Goal: Task Accomplishment & Management: Use online tool/utility

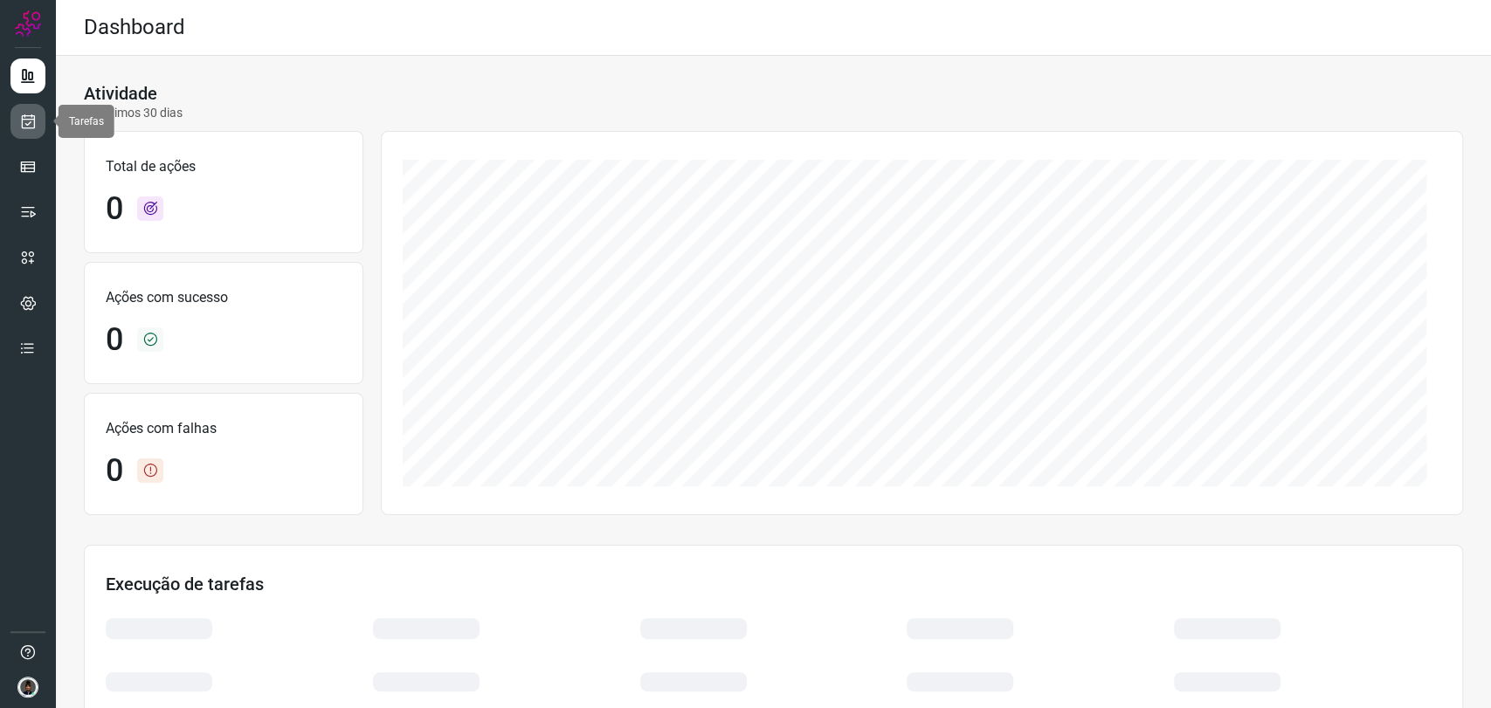
click at [30, 120] on icon at bounding box center [28, 121] width 18 height 17
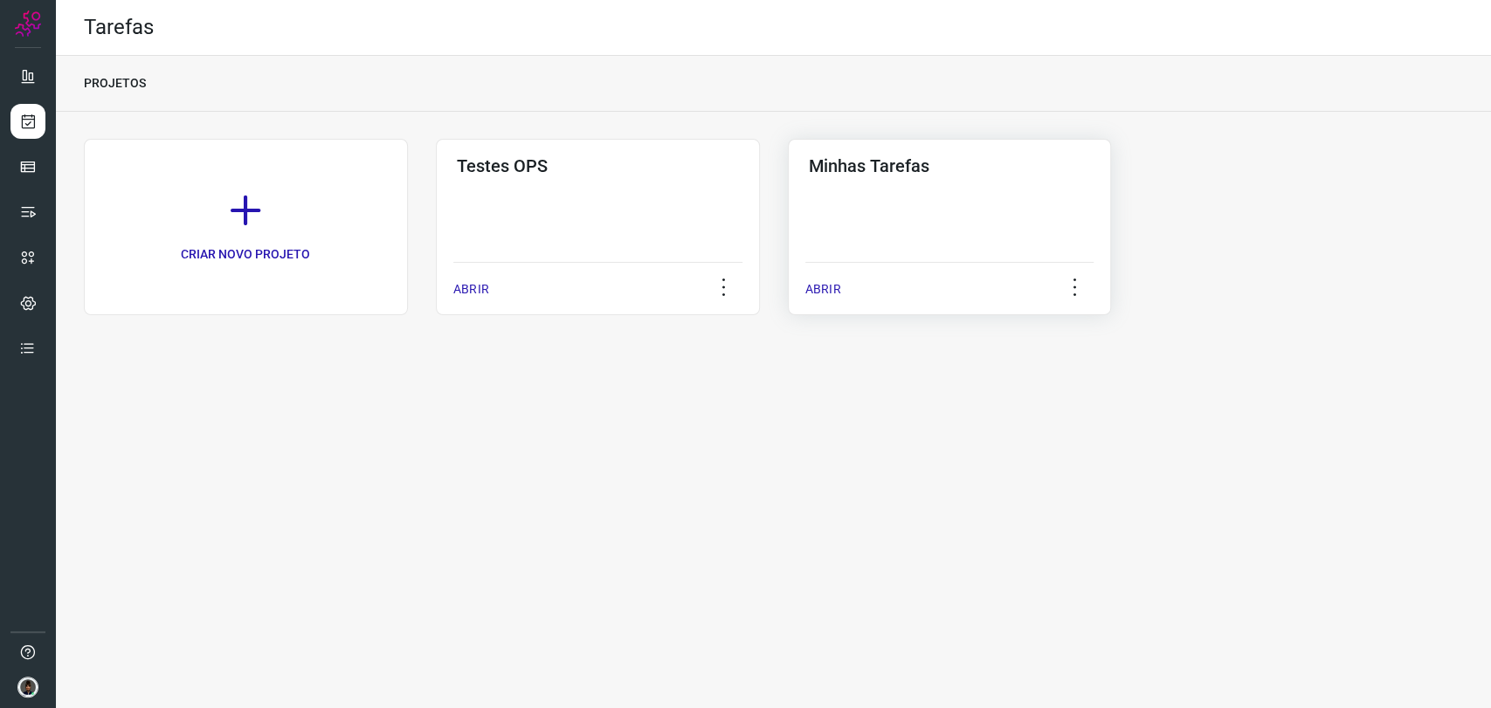
click at [943, 191] on div "Minhas Tarefas ABRIR" at bounding box center [950, 227] width 324 height 176
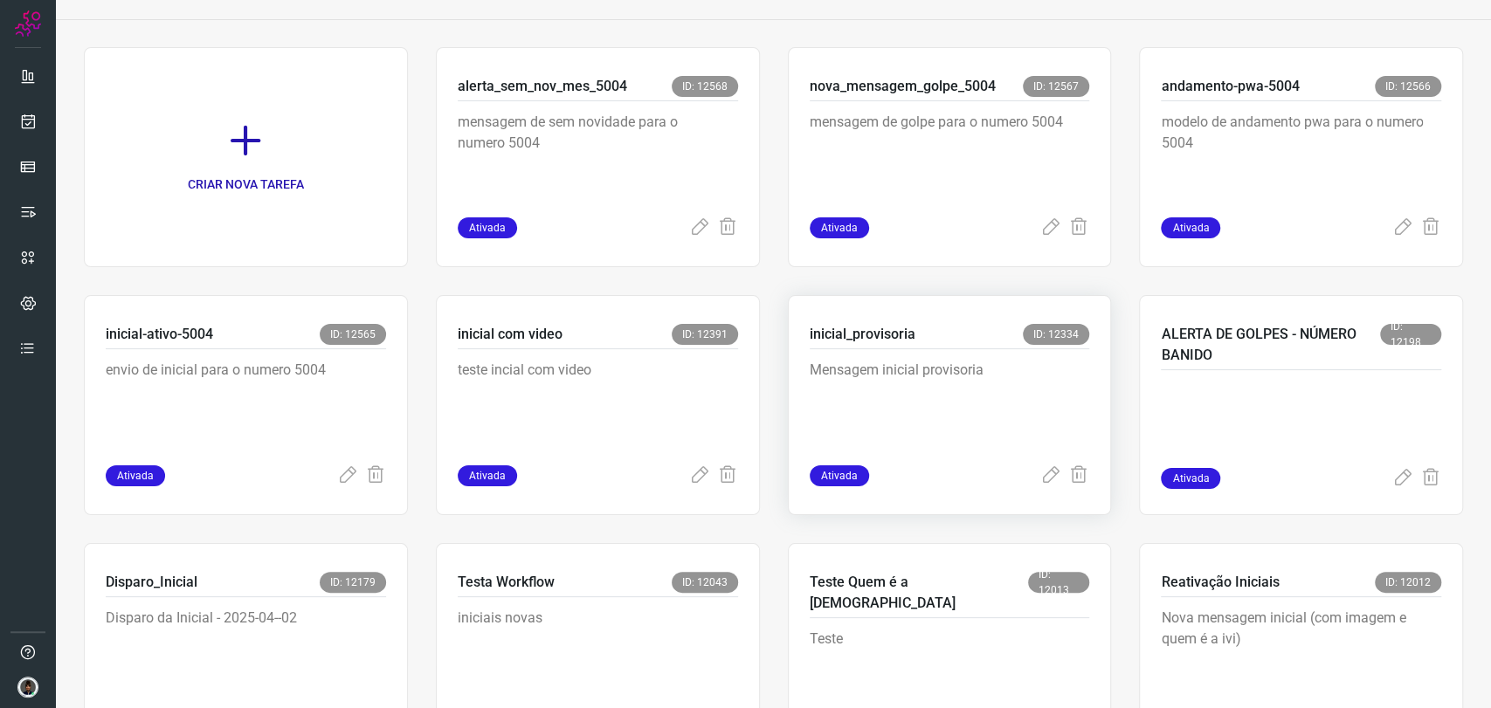
scroll to position [291, 0]
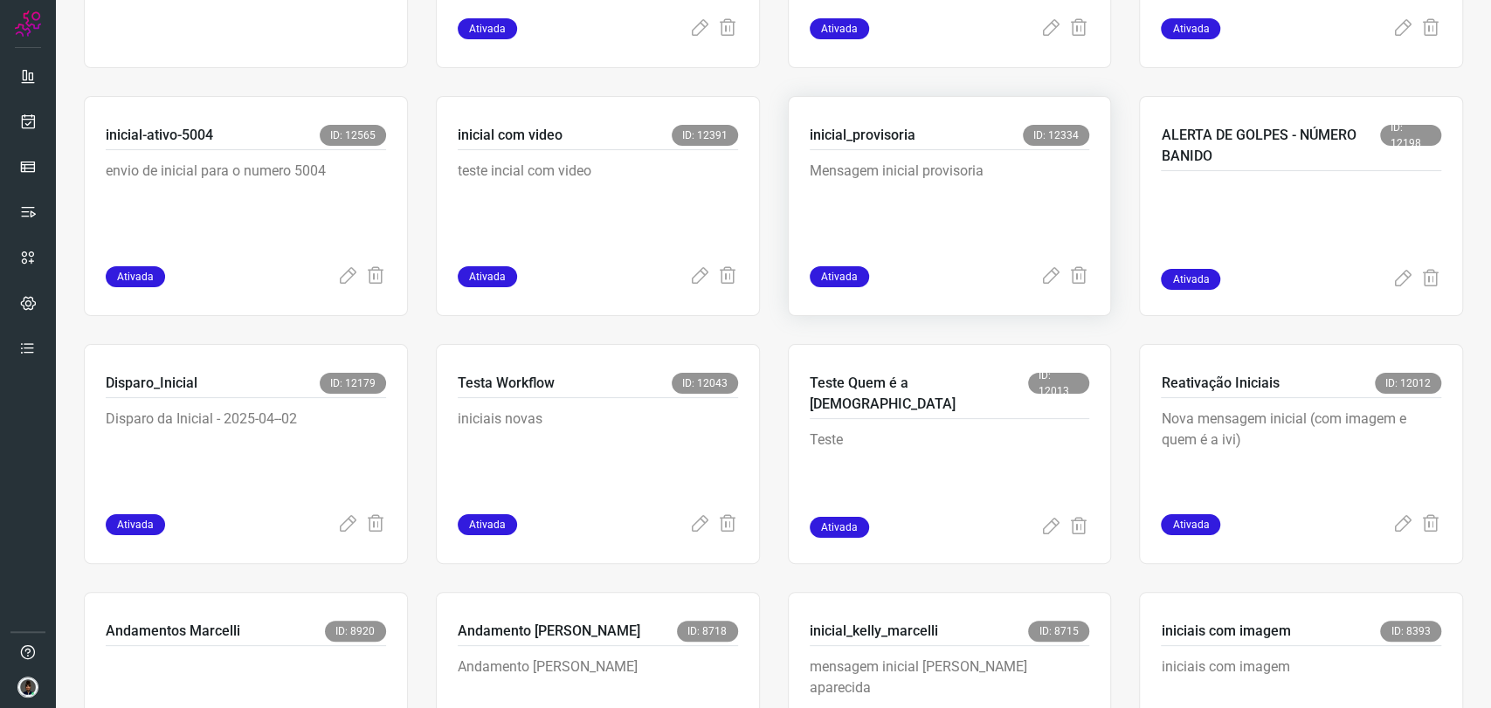
click at [943, 231] on p "Mensagem inicial provisoria" at bounding box center [941, 204] width 262 height 87
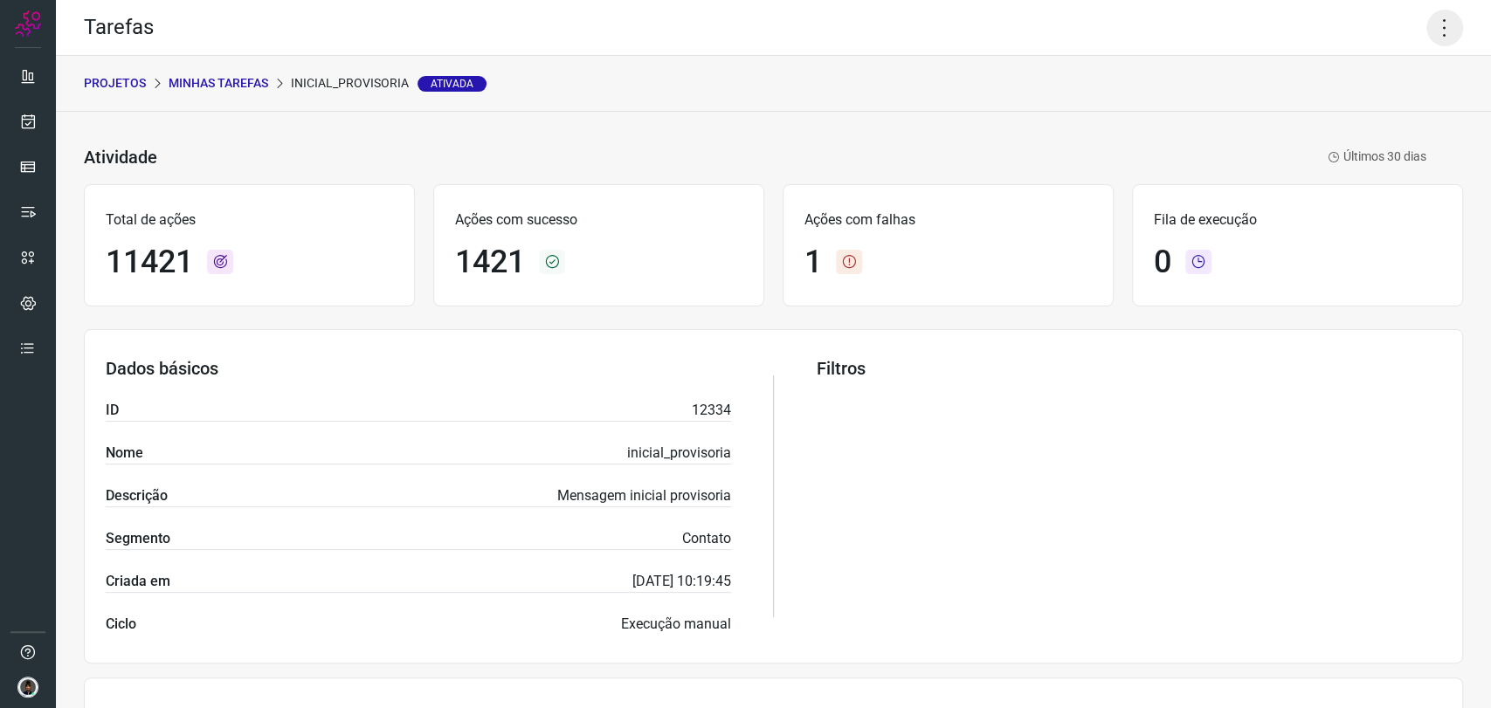
click at [1430, 30] on icon at bounding box center [1444, 28] width 37 height 37
click at [1391, 123] on li "Executar" at bounding box center [1367, 114] width 159 height 28
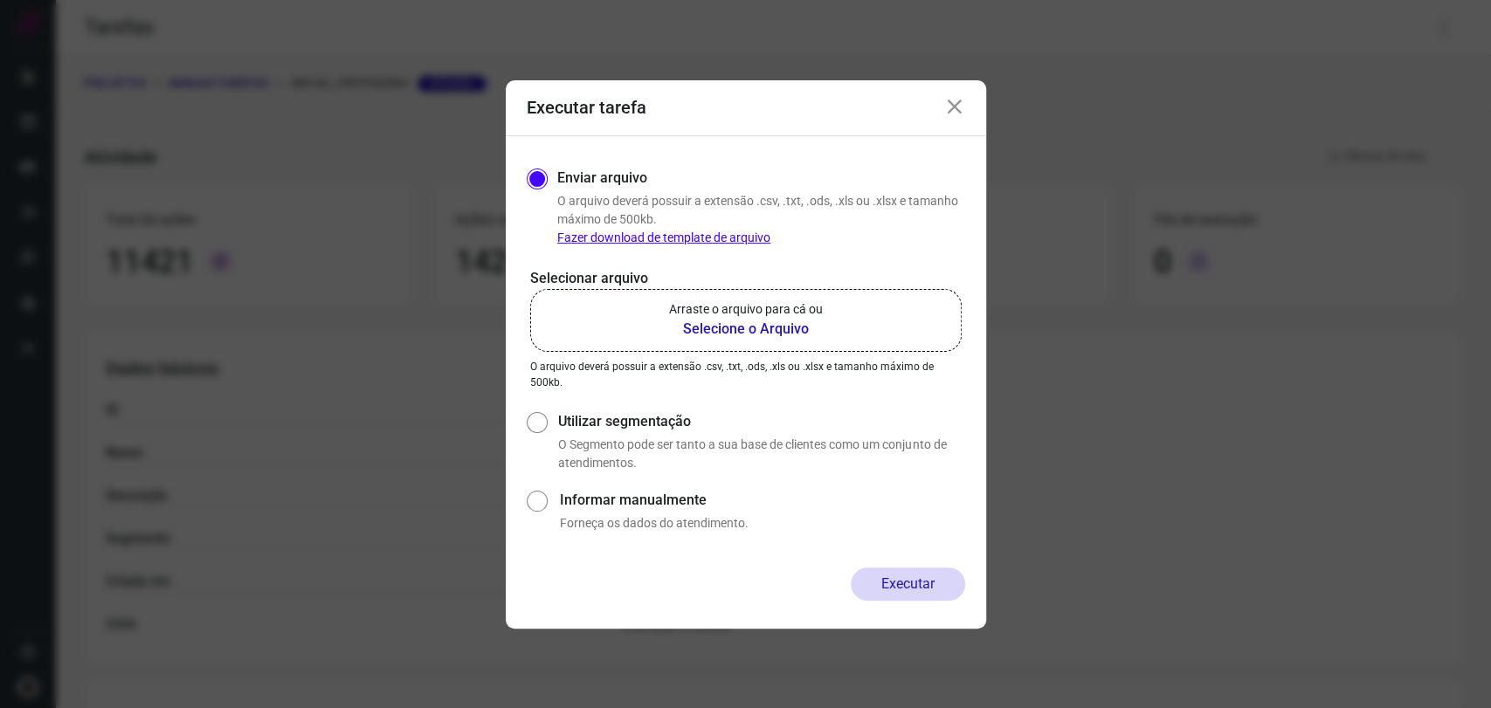
click at [742, 322] on b "Selecione o Arquivo" at bounding box center [746, 329] width 154 height 21
click at [0, 0] on input "Arraste o arquivo para cá ou Selecione o Arquivo" at bounding box center [0, 0] width 0 height 0
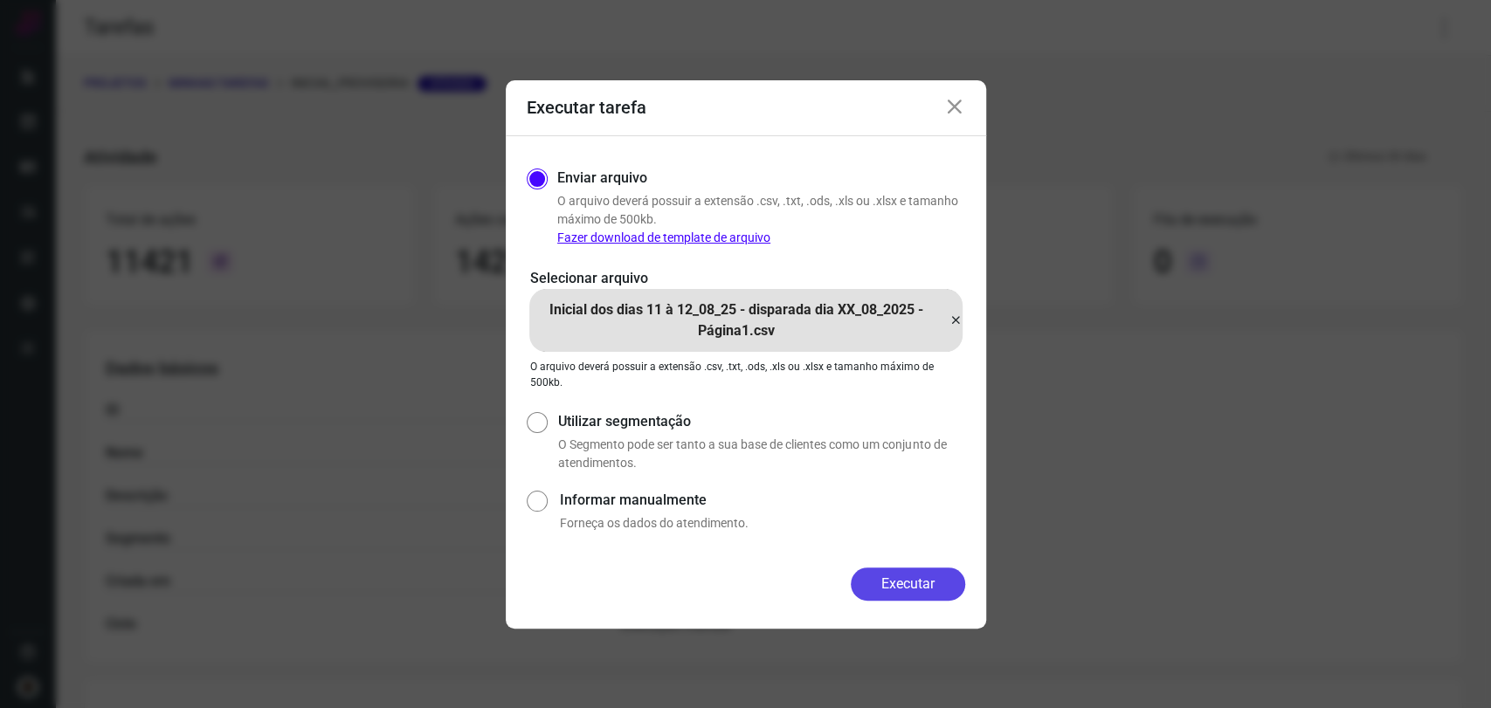
click at [918, 586] on button "Executar" at bounding box center [908, 584] width 114 height 33
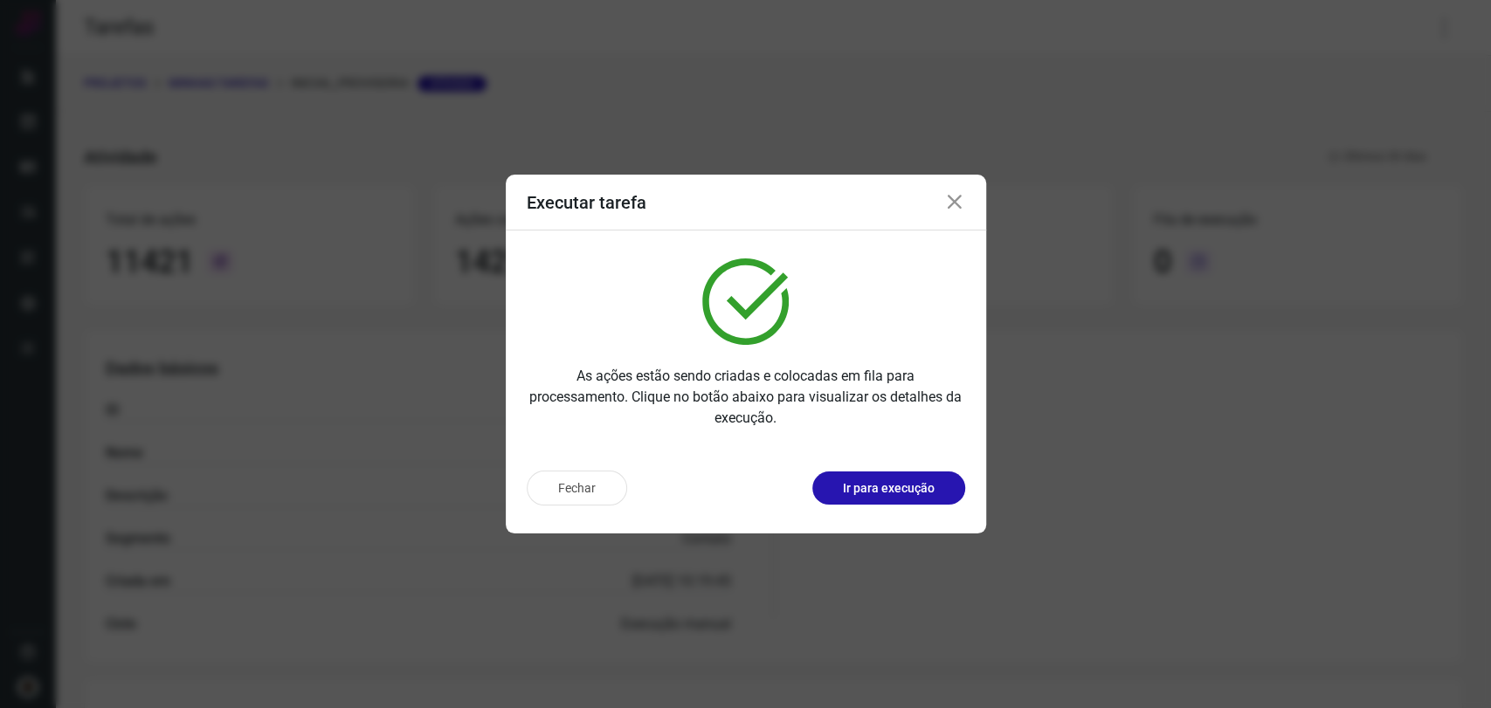
click at [950, 195] on icon at bounding box center [954, 202] width 21 height 21
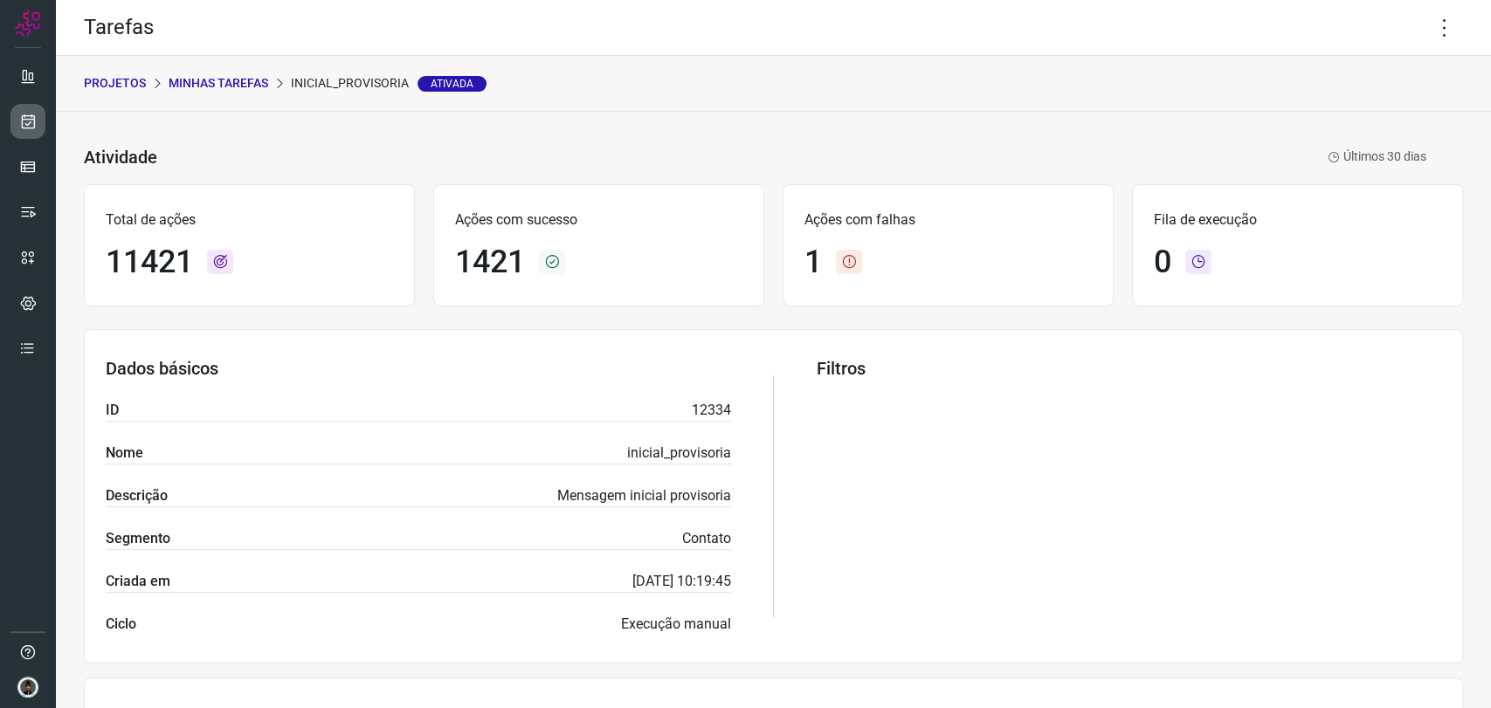
click at [42, 131] on link at bounding box center [27, 121] width 35 height 35
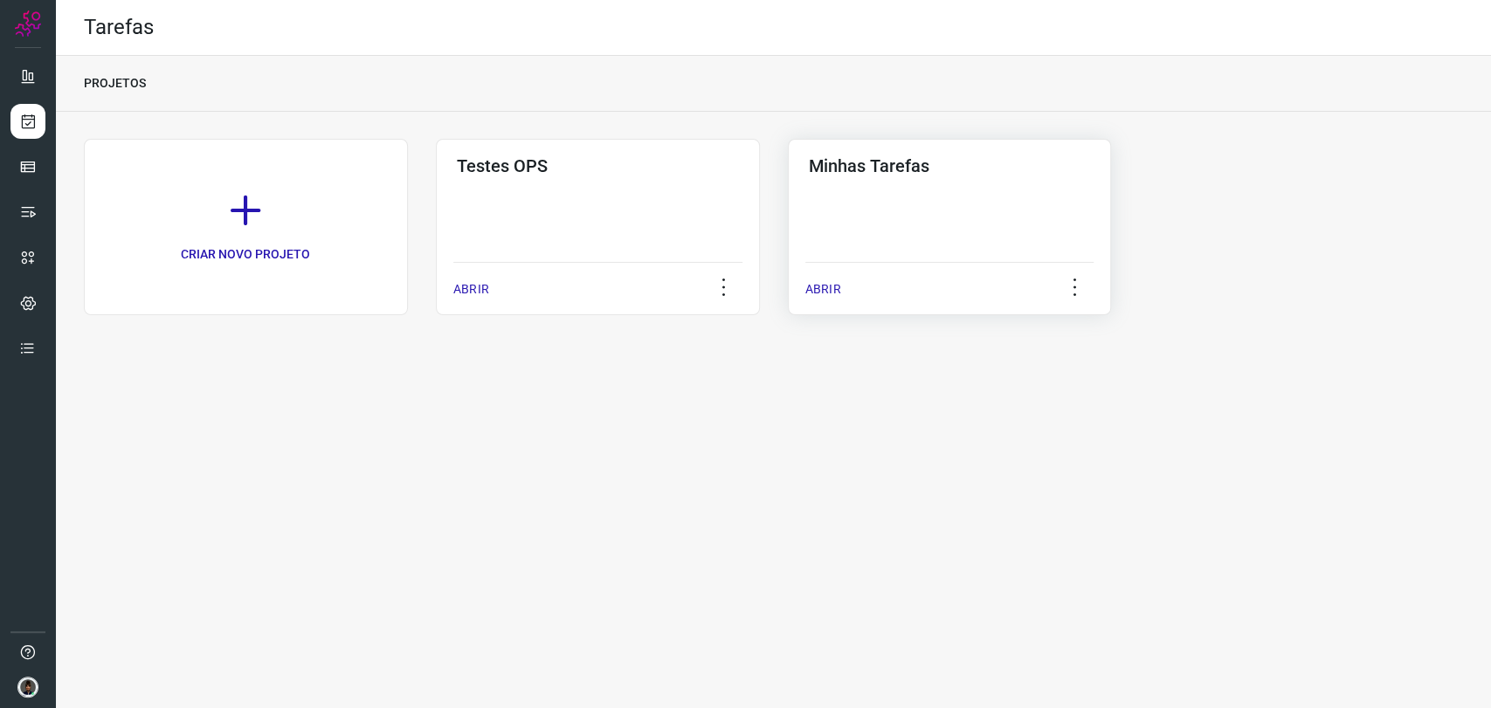
click at [932, 252] on div "Minhas Tarefas ABRIR" at bounding box center [950, 227] width 324 height 176
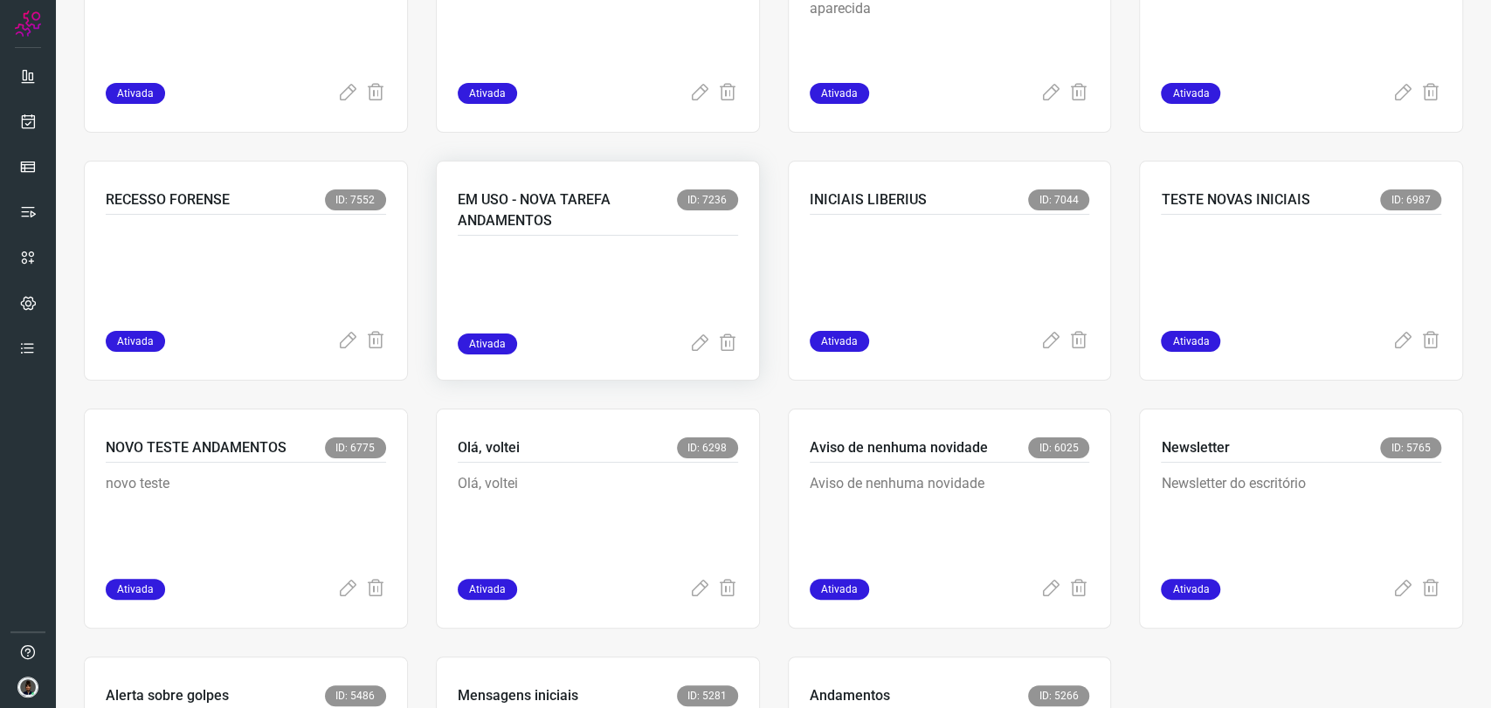
click at [561, 223] on p "EM USO - NOVA TAREFA ANDAMENTOS" at bounding box center [567, 211] width 219 height 42
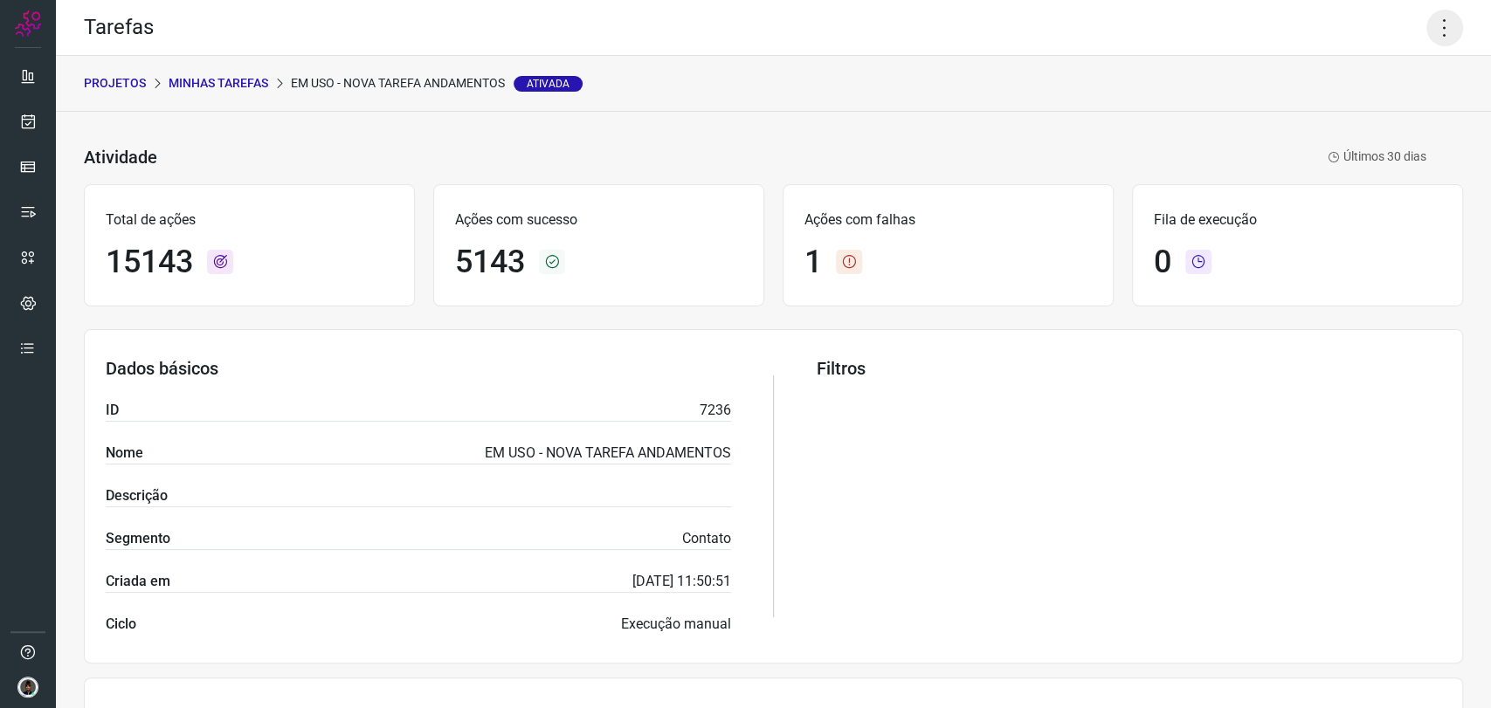
click at [1431, 12] on icon at bounding box center [1444, 28] width 37 height 37
click at [1327, 104] on li "Executar" at bounding box center [1367, 114] width 159 height 28
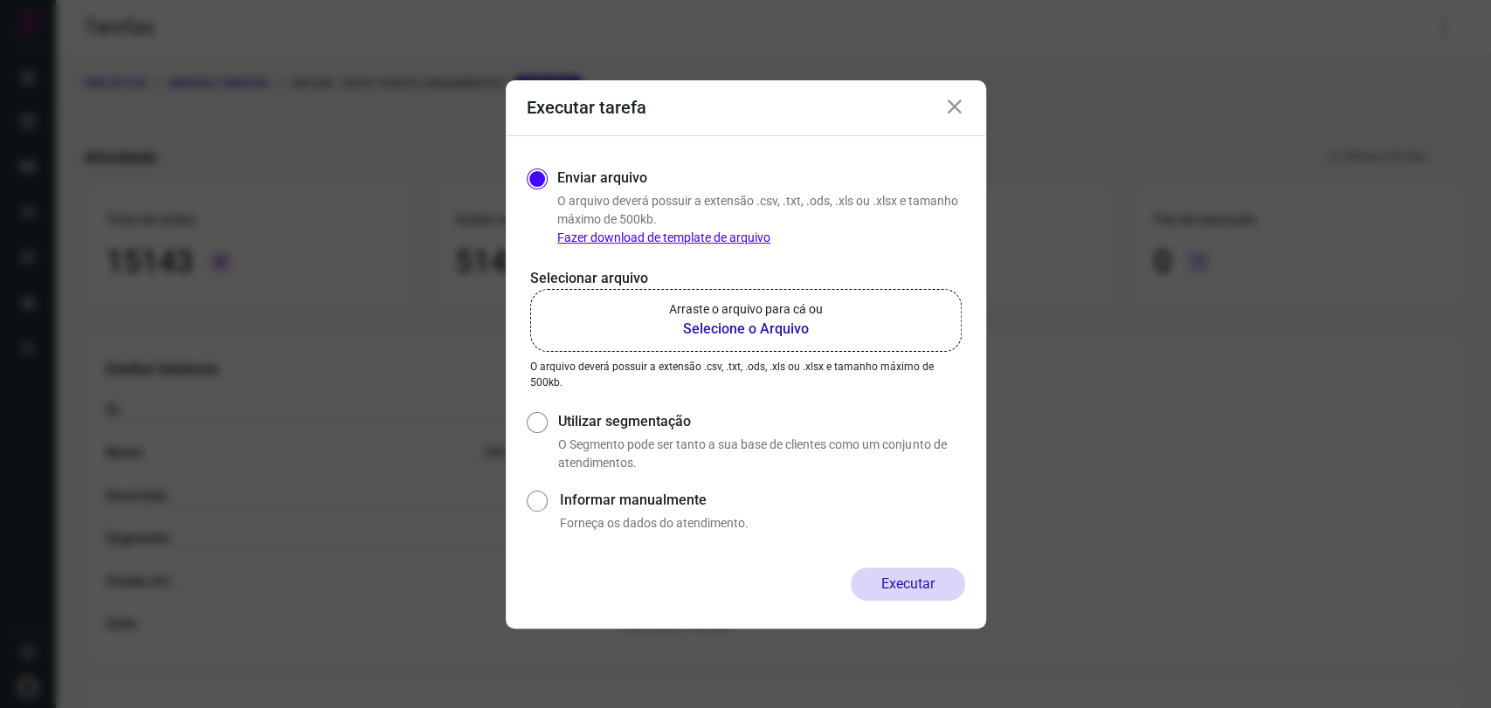
click at [736, 327] on b "Selecione o Arquivo" at bounding box center [746, 329] width 154 height 21
click at [0, 0] on input "Arraste o arquivo para cá ou Selecione o Arquivo" at bounding box center [0, 0] width 0 height 0
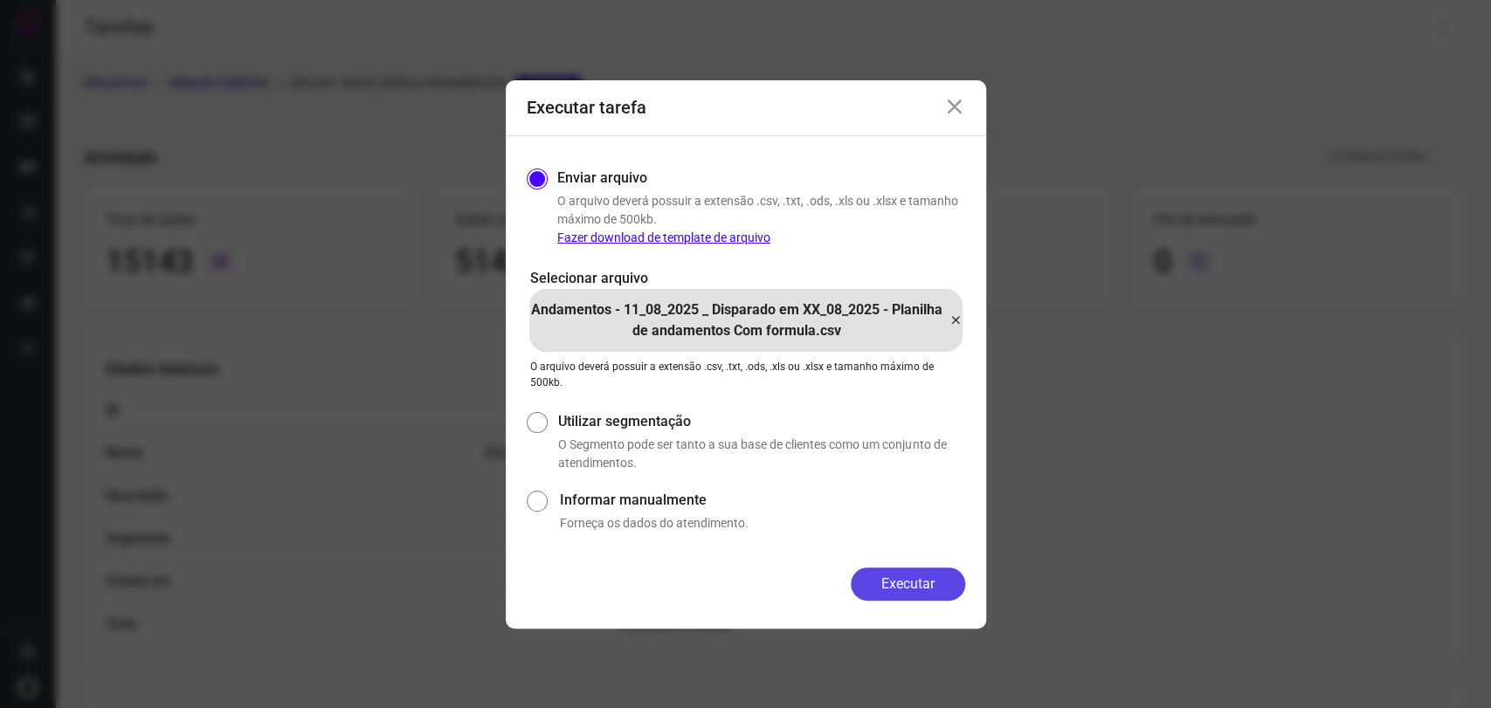
click at [925, 579] on button "Executar" at bounding box center [908, 584] width 114 height 33
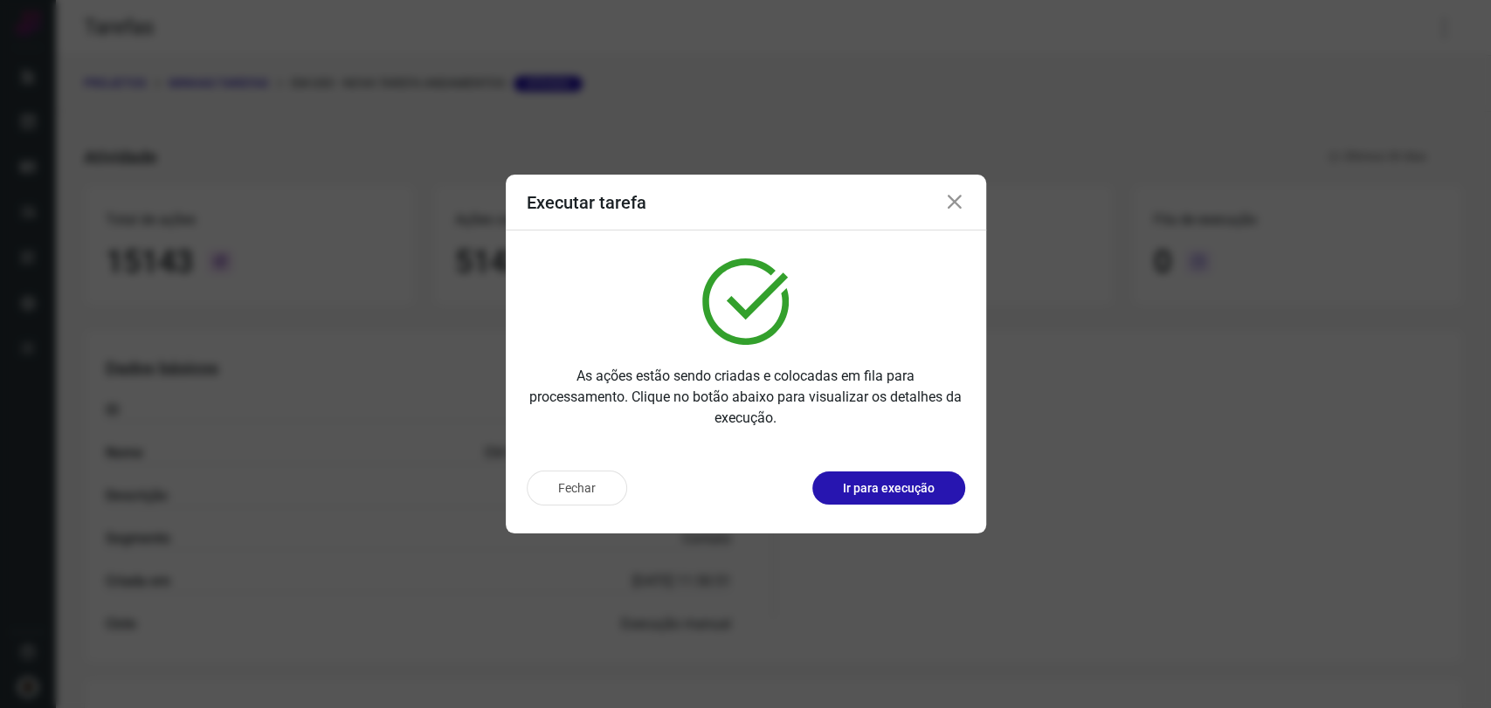
click at [959, 200] on icon at bounding box center [954, 202] width 21 height 21
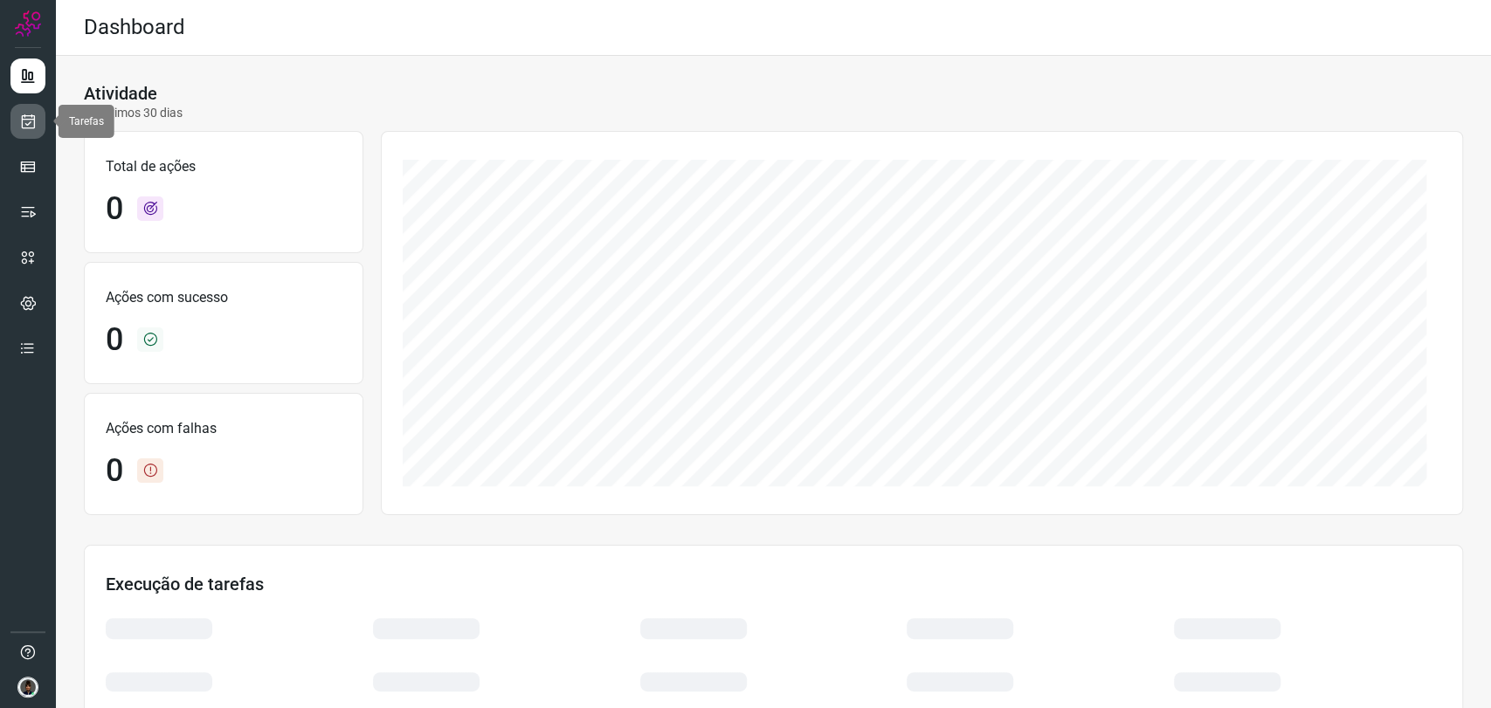
click at [17, 116] on link at bounding box center [27, 121] width 35 height 35
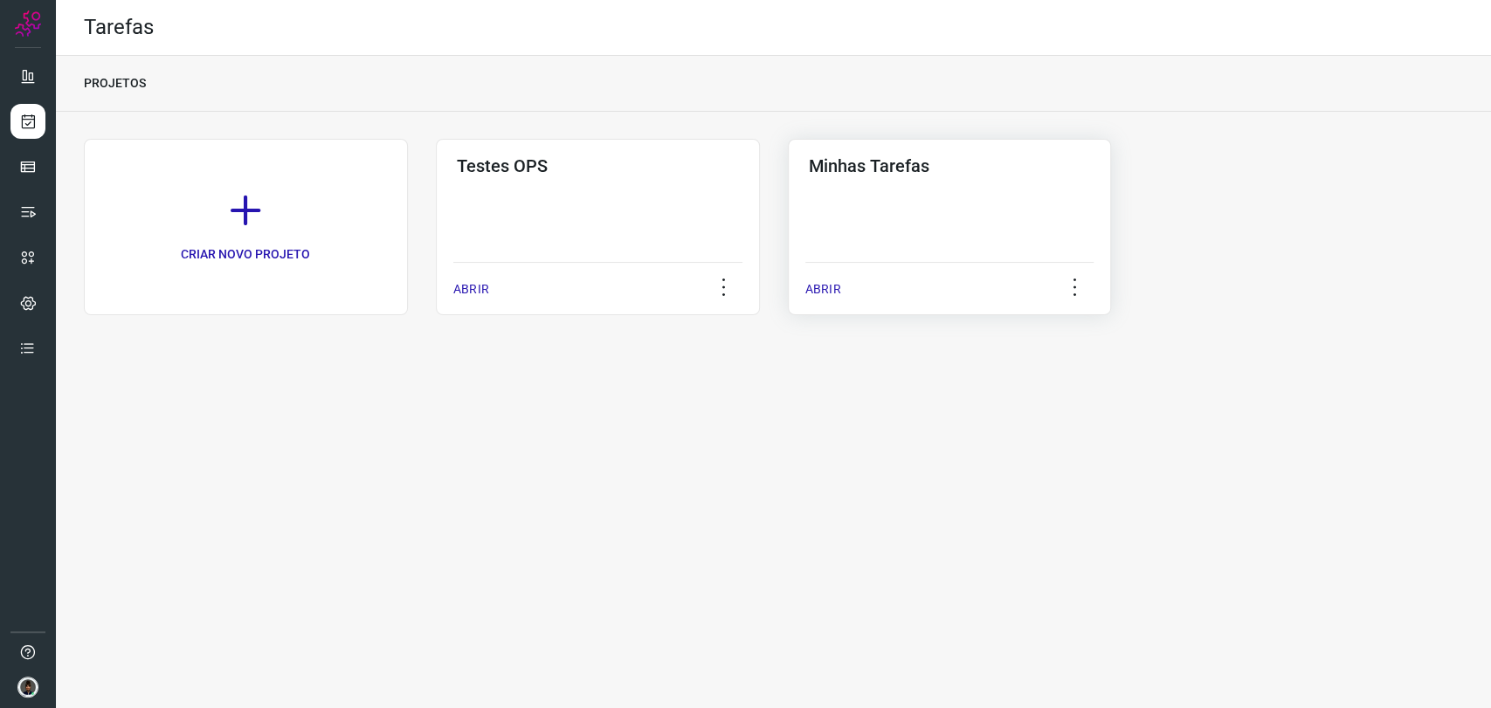
click at [896, 279] on div "ABRIR" at bounding box center [949, 284] width 289 height 44
click at [892, 180] on div "Minhas Tarefas ABRIR" at bounding box center [950, 227] width 324 height 176
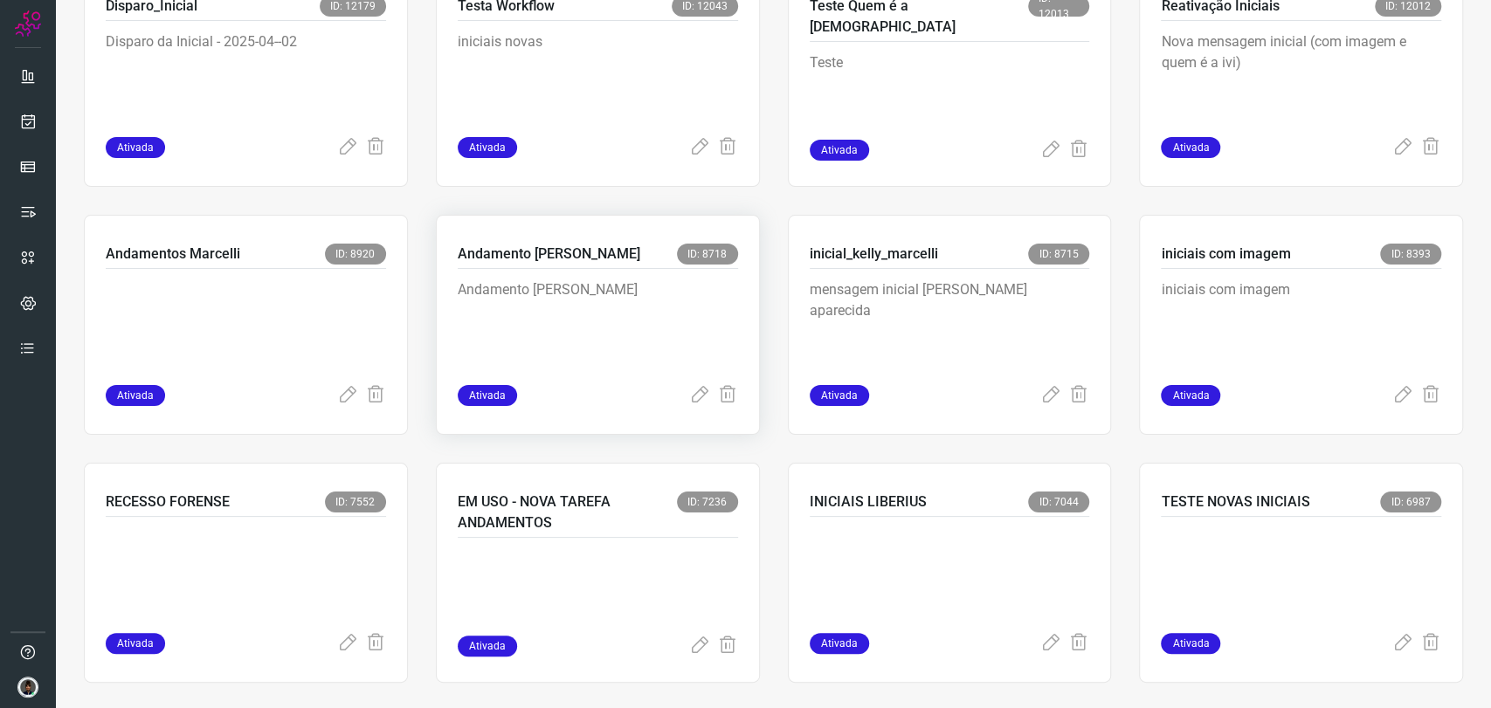
scroll to position [679, 0]
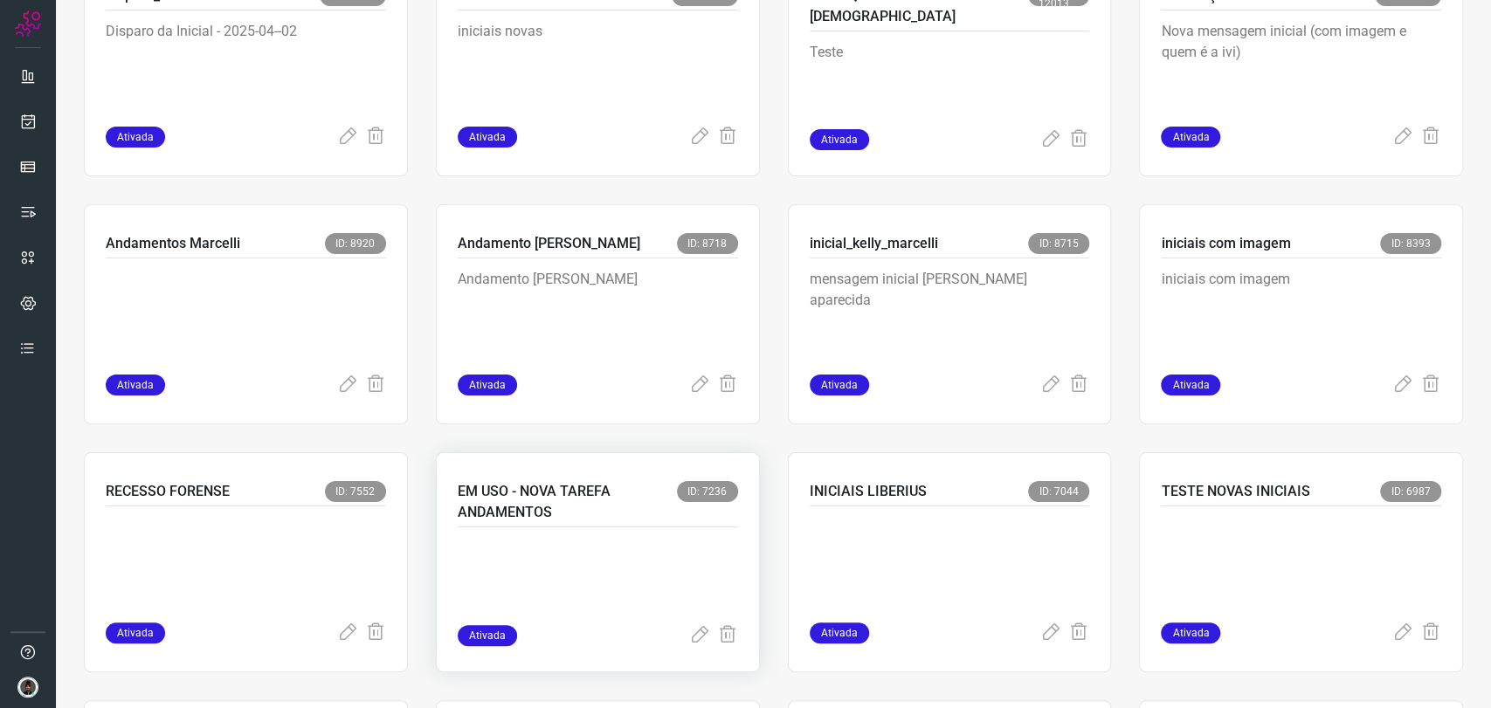
click at [648, 555] on p at bounding box center [589, 581] width 262 height 87
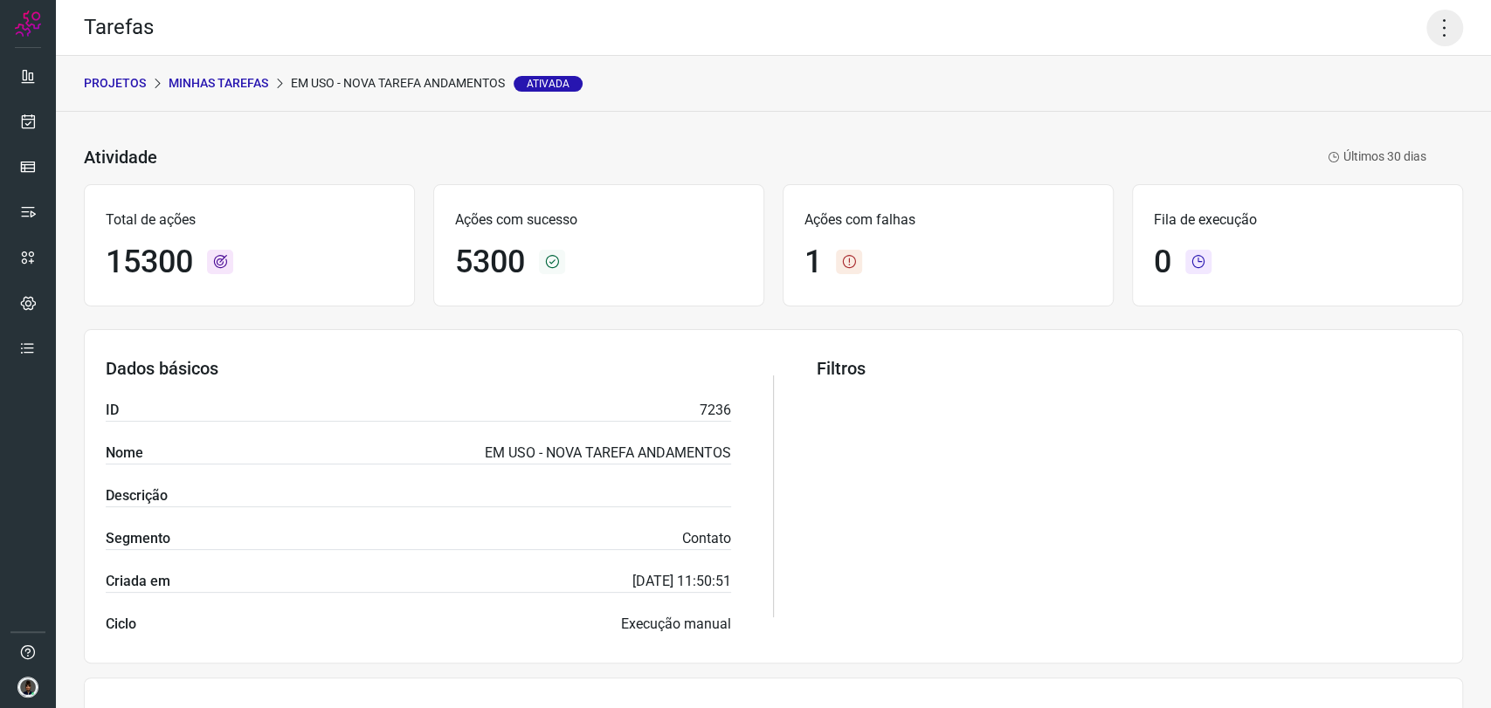
click at [1445, 35] on icon at bounding box center [1444, 28] width 37 height 37
click at [1359, 108] on li "Executar" at bounding box center [1367, 114] width 159 height 28
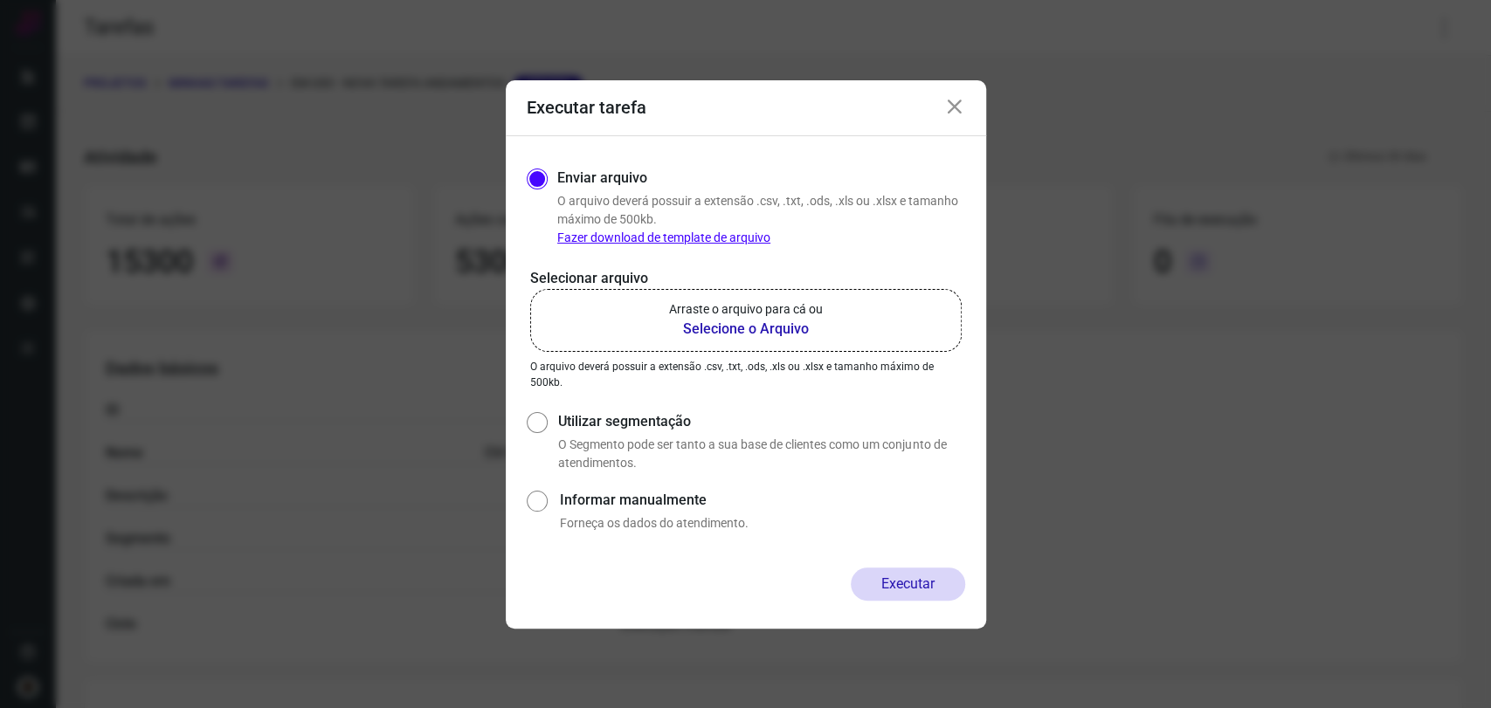
click at [769, 309] on p "Arraste o arquivo para cá ou" at bounding box center [746, 309] width 154 height 18
click at [0, 0] on input "Arraste o arquivo para cá ou Selecione o Arquivo" at bounding box center [0, 0] width 0 height 0
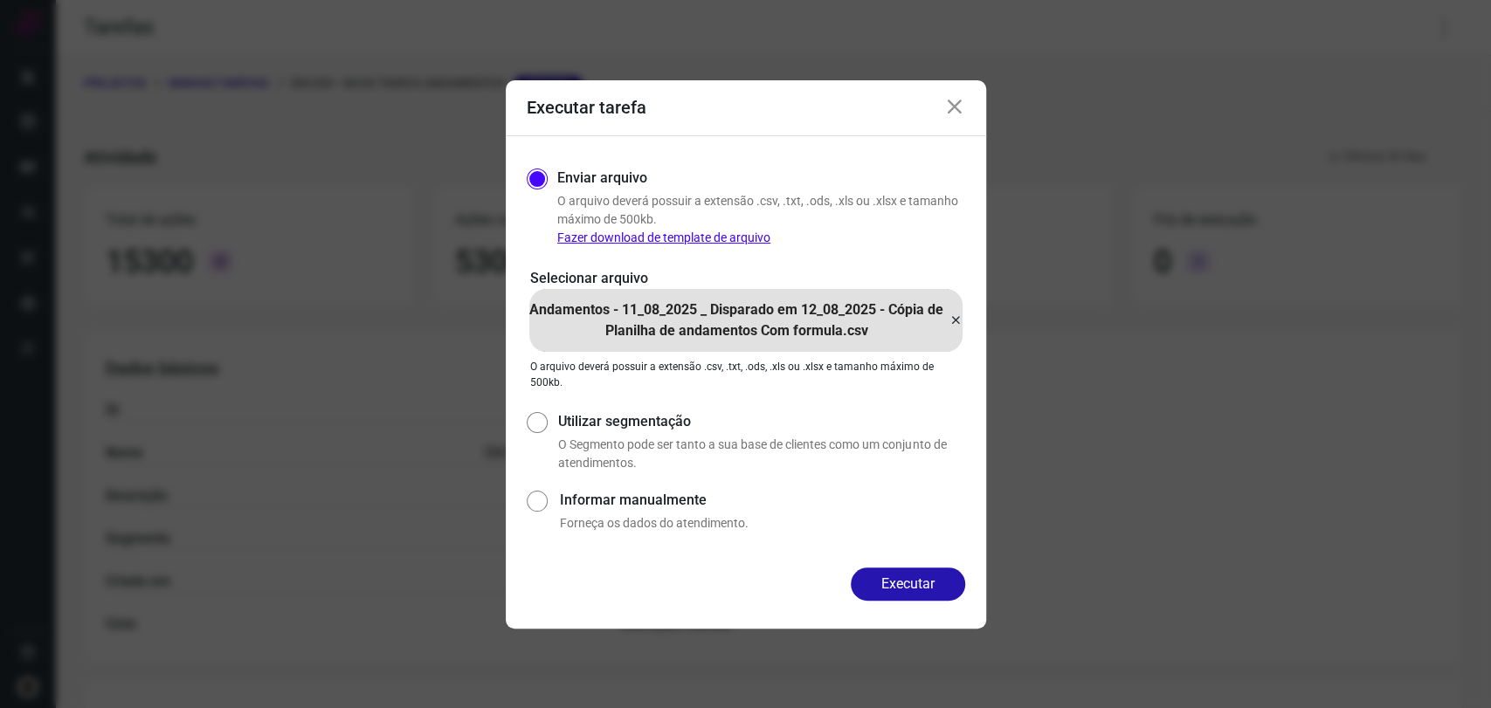
click at [930, 575] on button "Executar" at bounding box center [908, 584] width 114 height 33
